Goal: Communication & Community: Connect with others

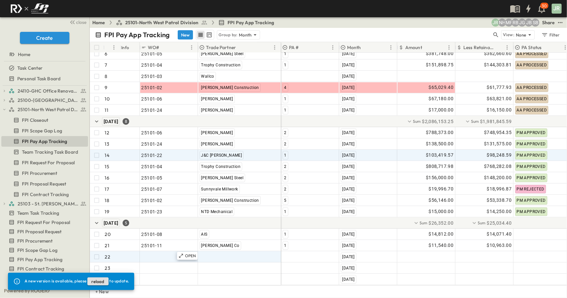
scroll to position [111, 0]
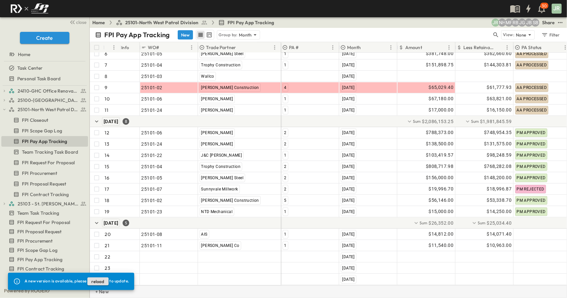
click at [99, 293] on p "+ New" at bounding box center [97, 292] width 4 height 7
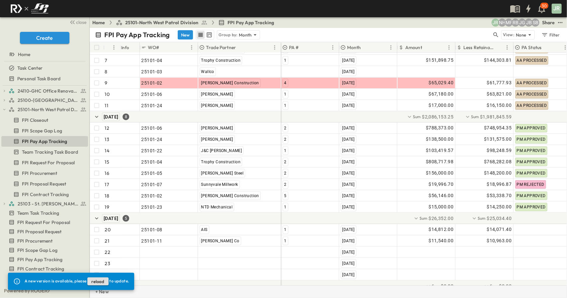
click at [99, 293] on p "+ New" at bounding box center [97, 292] width 4 height 7
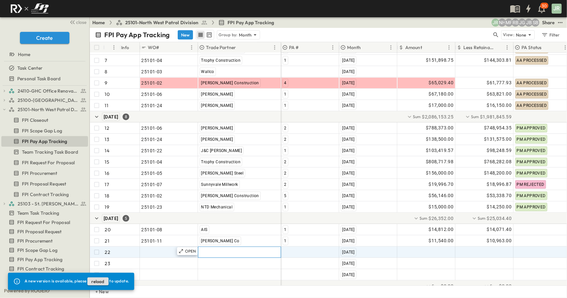
click at [215, 254] on span ""[PERSON_NAME] Excavating"" at bounding box center [232, 252] width 65 height 7
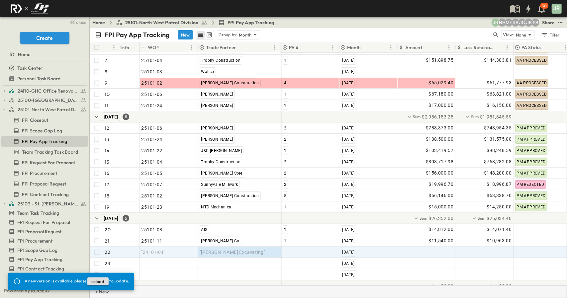
click at [97, 291] on p "+ New" at bounding box center [97, 292] width 4 height 7
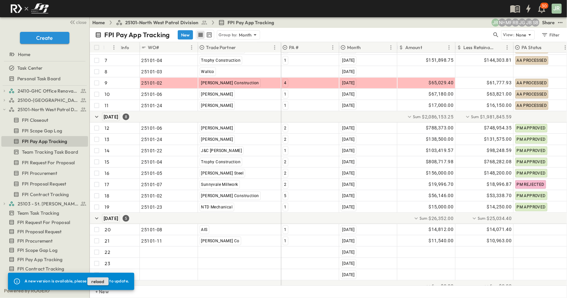
click at [101, 282] on button "reload" at bounding box center [97, 282] width 21 height 8
